Goal: Task Accomplishment & Management: Use online tool/utility

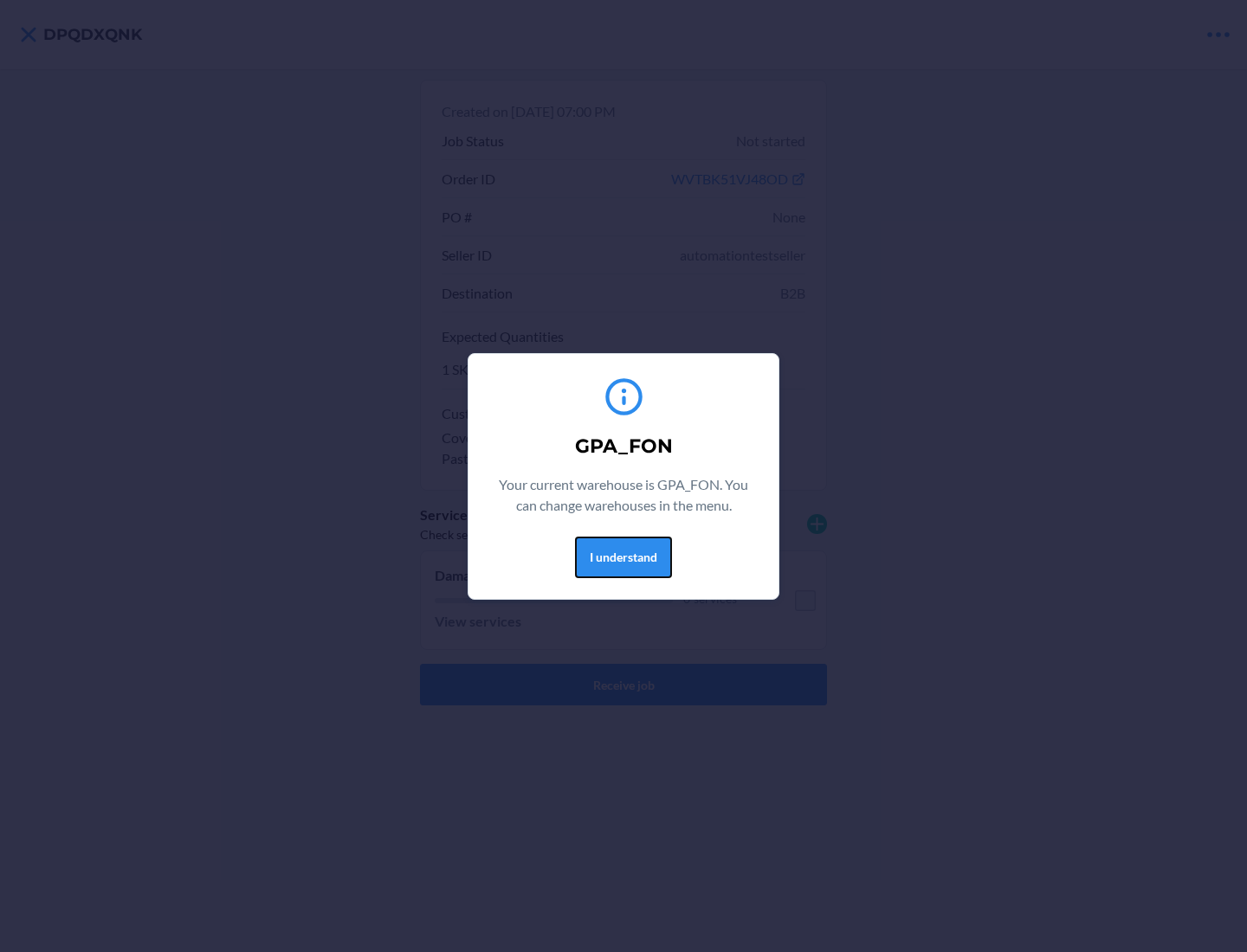
click at [623, 557] on button "I understand" at bounding box center [623, 557] width 97 height 42
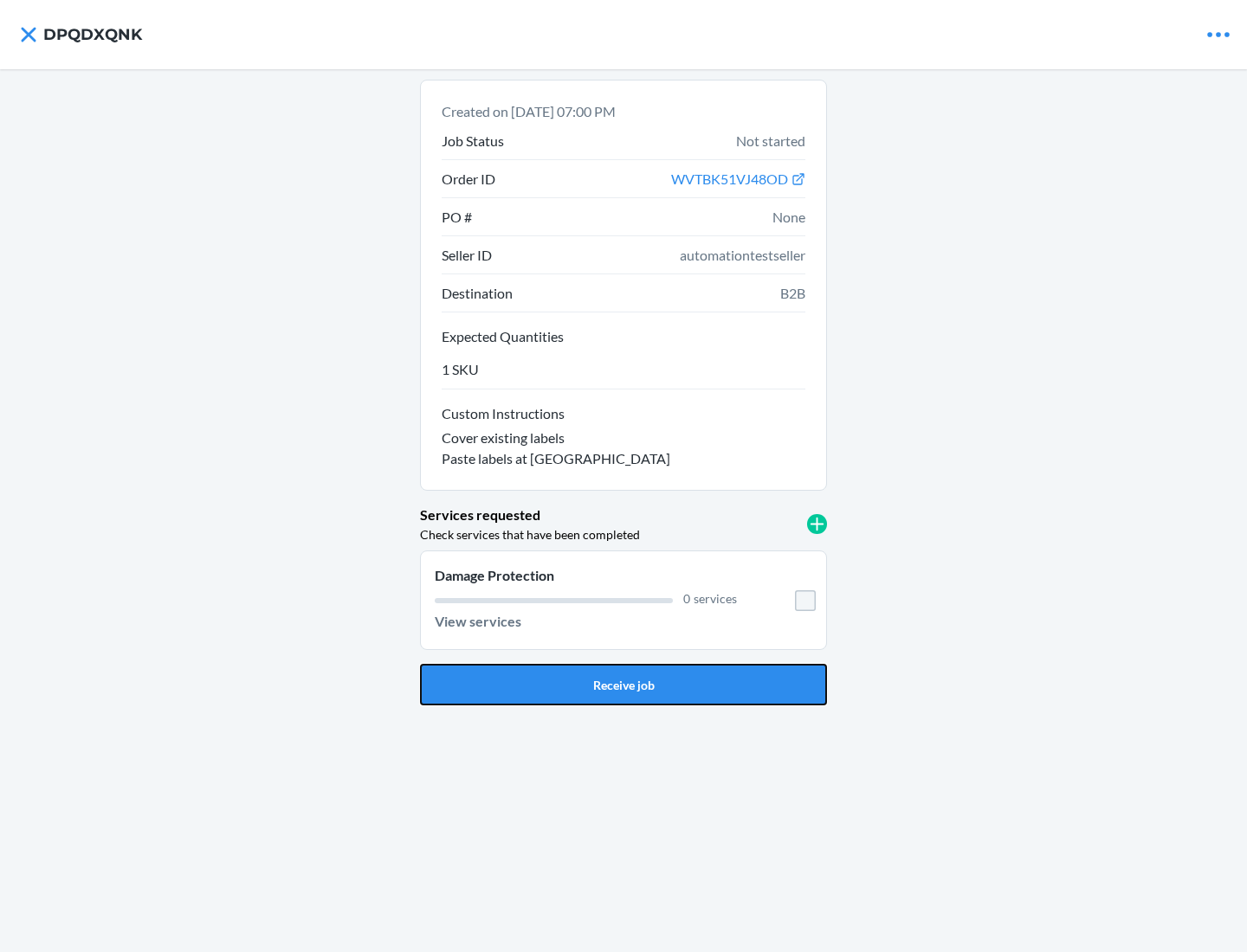
click at [624, 685] on button "Receive job" at bounding box center [623, 685] width 407 height 42
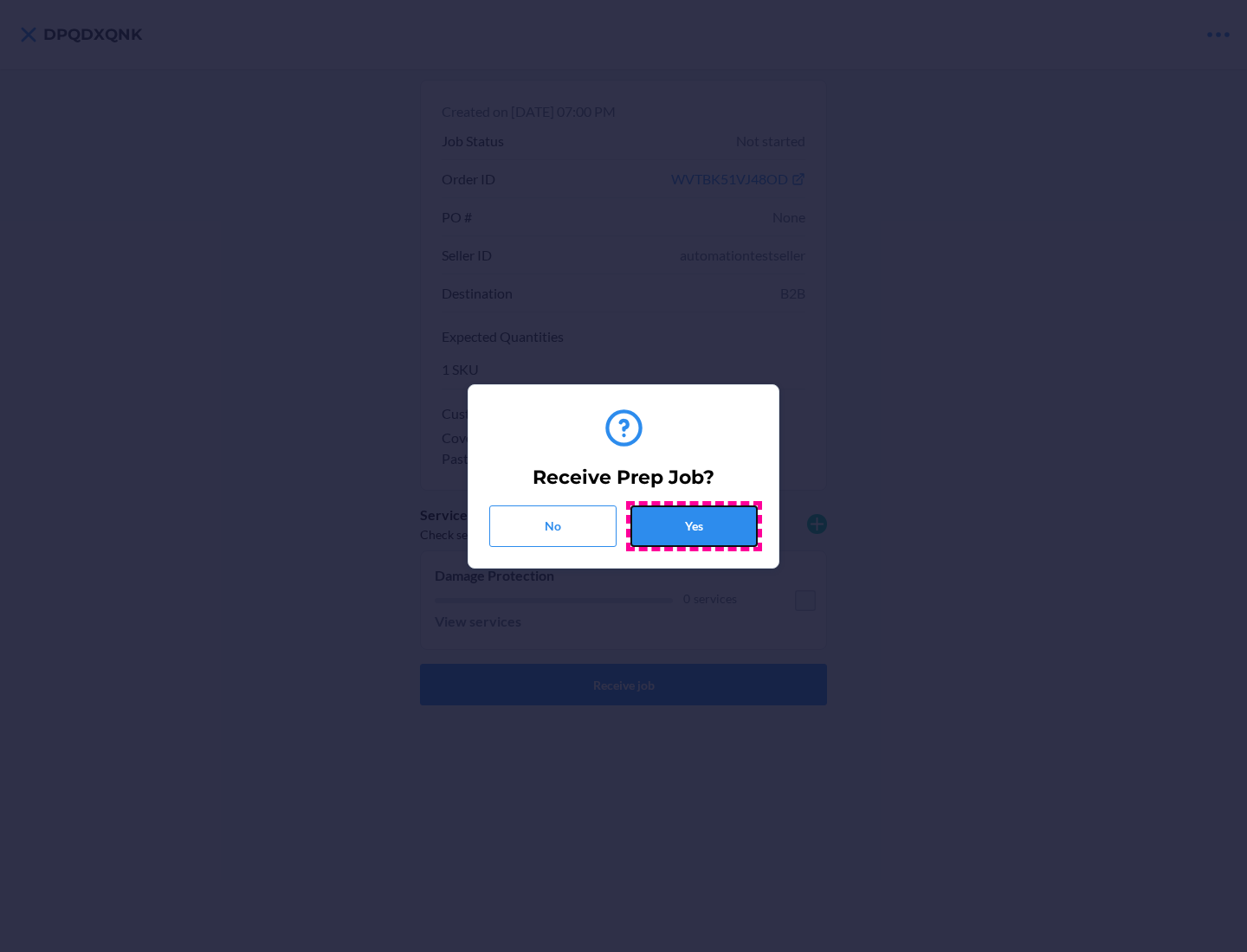
click at [694, 525] on button "Yes" at bounding box center [694, 526] width 127 height 42
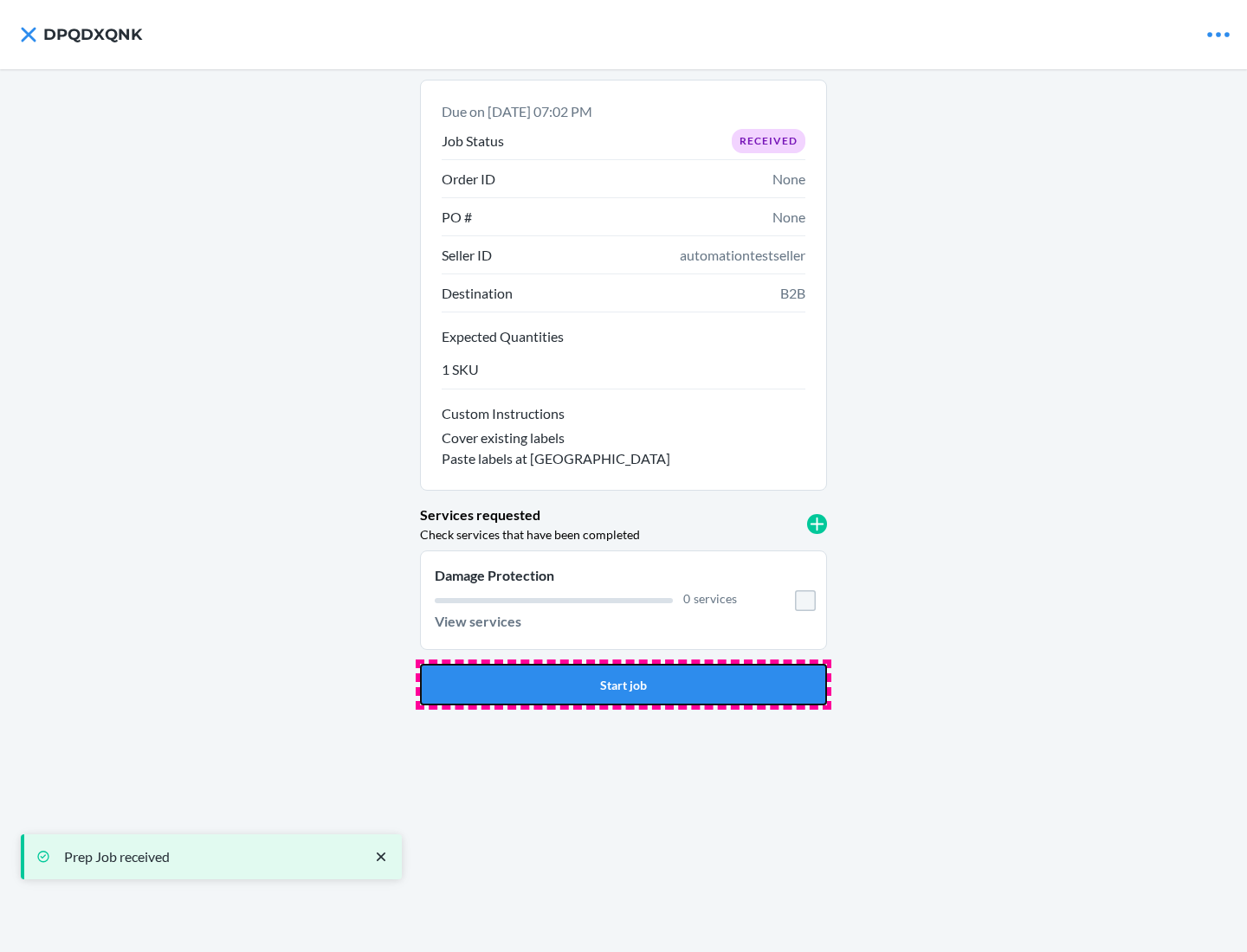
click at [624, 685] on button "Start job" at bounding box center [623, 685] width 407 height 42
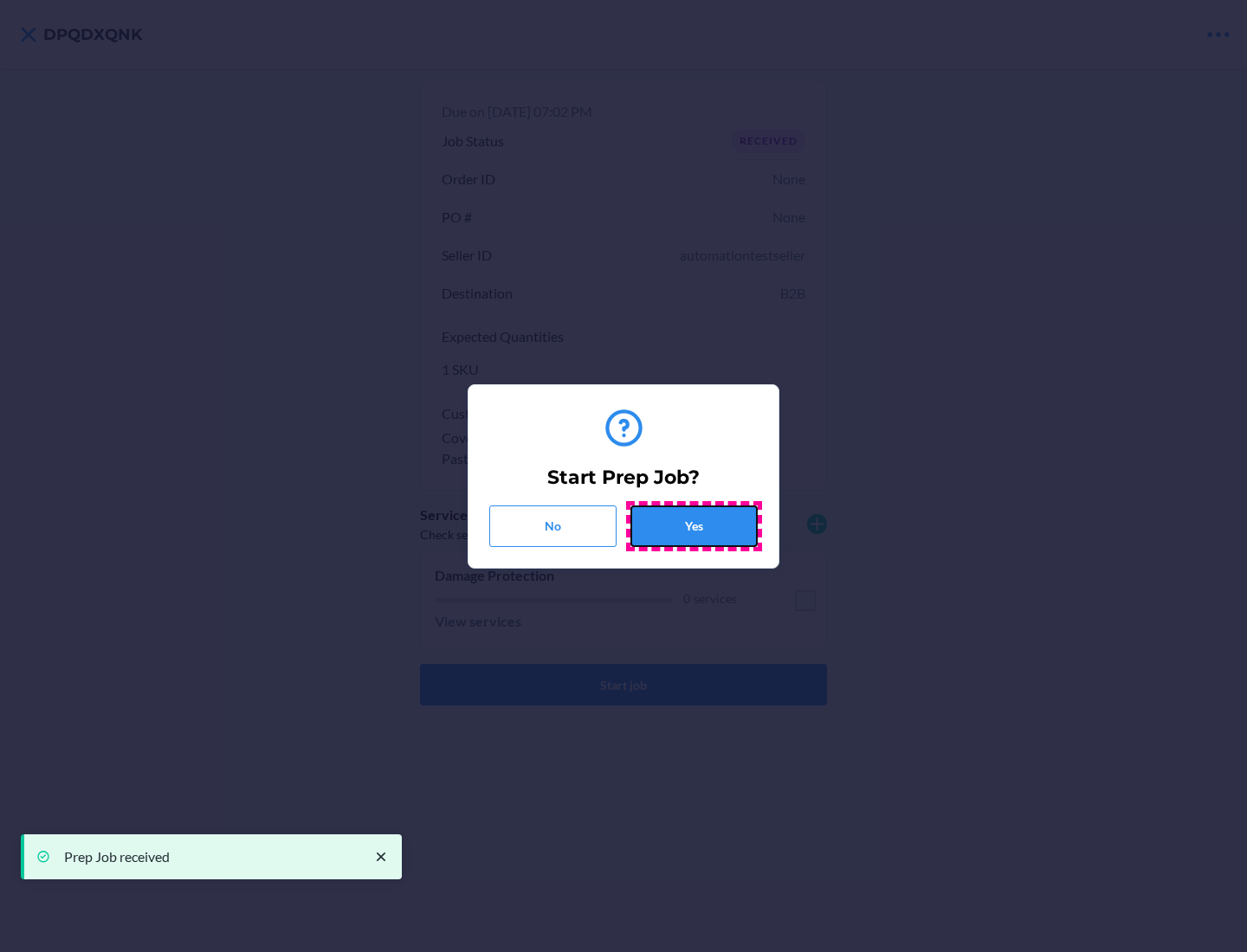
click at [694, 525] on button "Yes" at bounding box center [694, 526] width 127 height 42
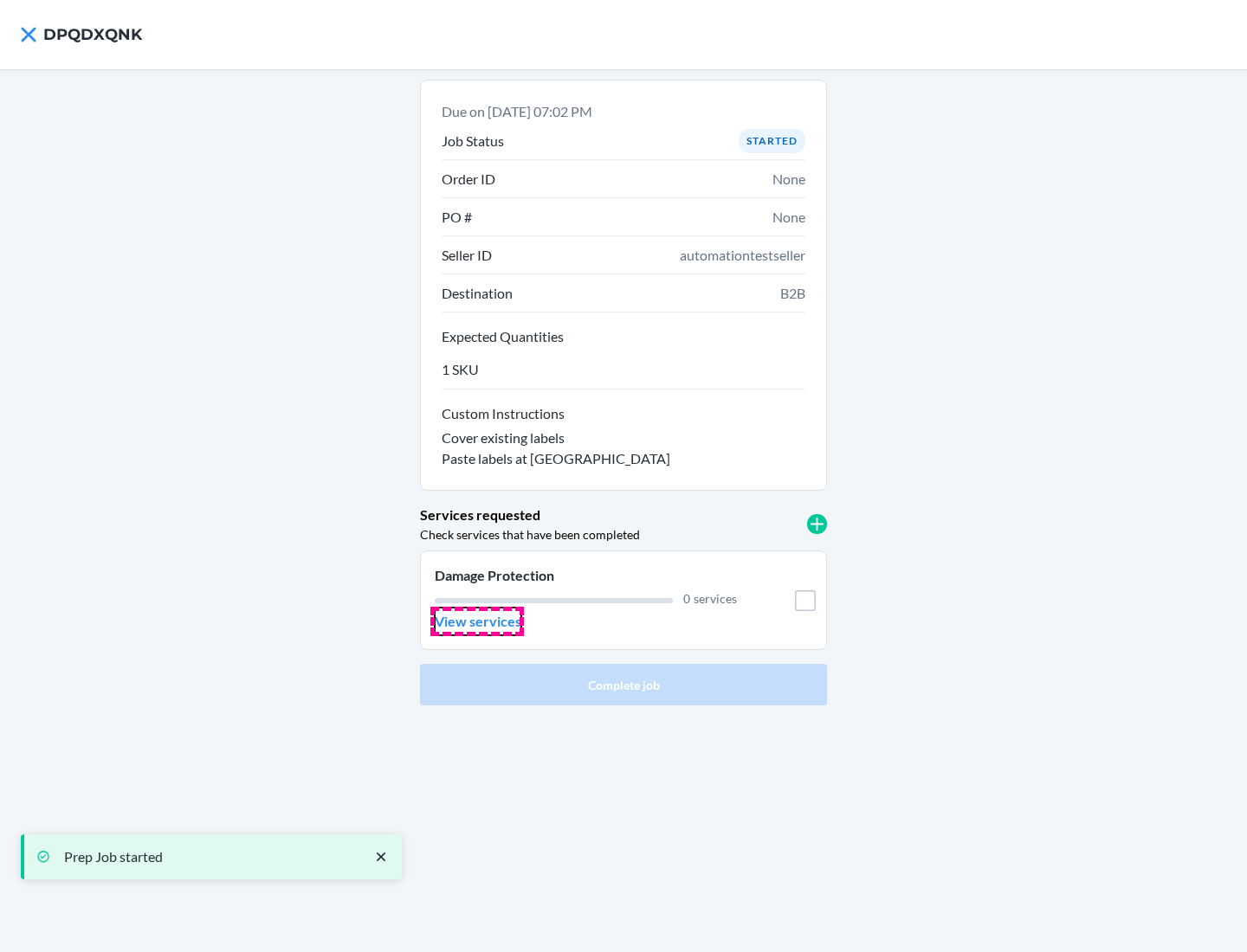
click at [478, 622] on p "View services" at bounding box center [478, 622] width 86 height 21
